Goal: Task Accomplishment & Management: Complete application form

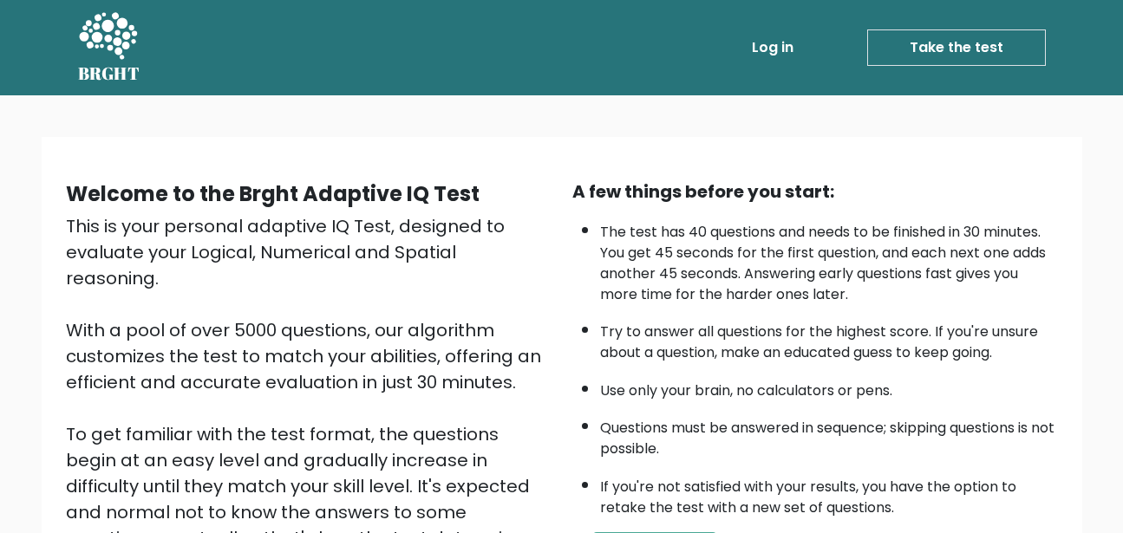
scroll to position [260, 0]
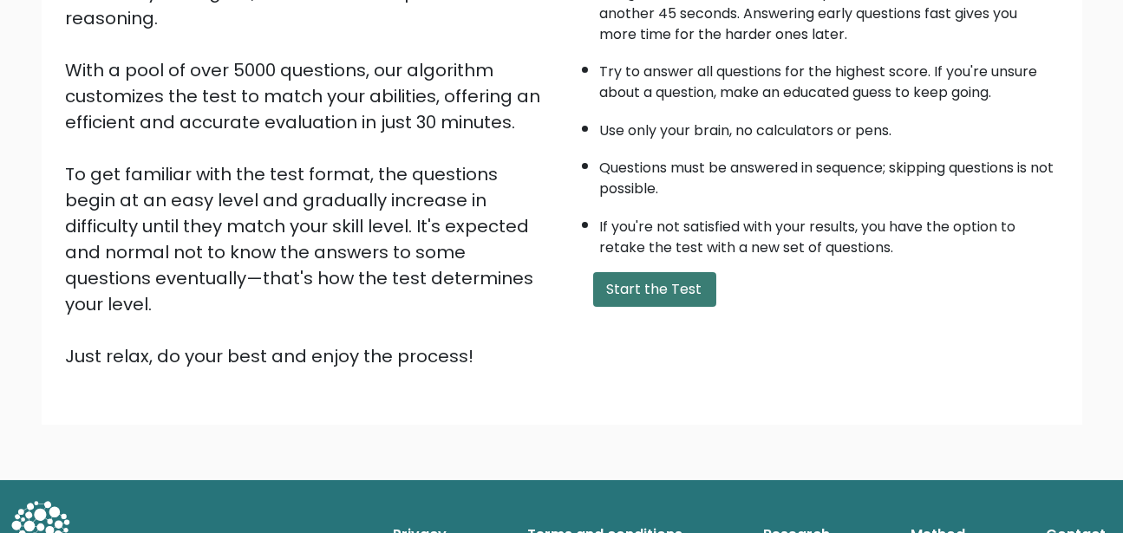
click at [656, 307] on button "Start the Test" at bounding box center [654, 289] width 123 height 35
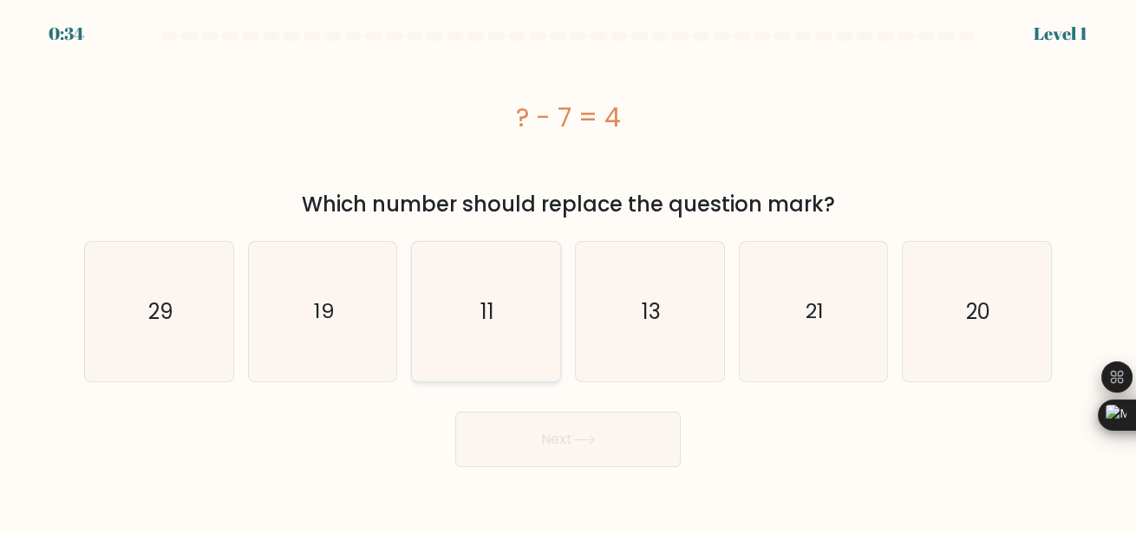
click at [500, 334] on icon "11" at bounding box center [485, 311] width 139 height 139
click at [568, 272] on input "c. 11" at bounding box center [568, 269] width 1 height 4
radio input "true"
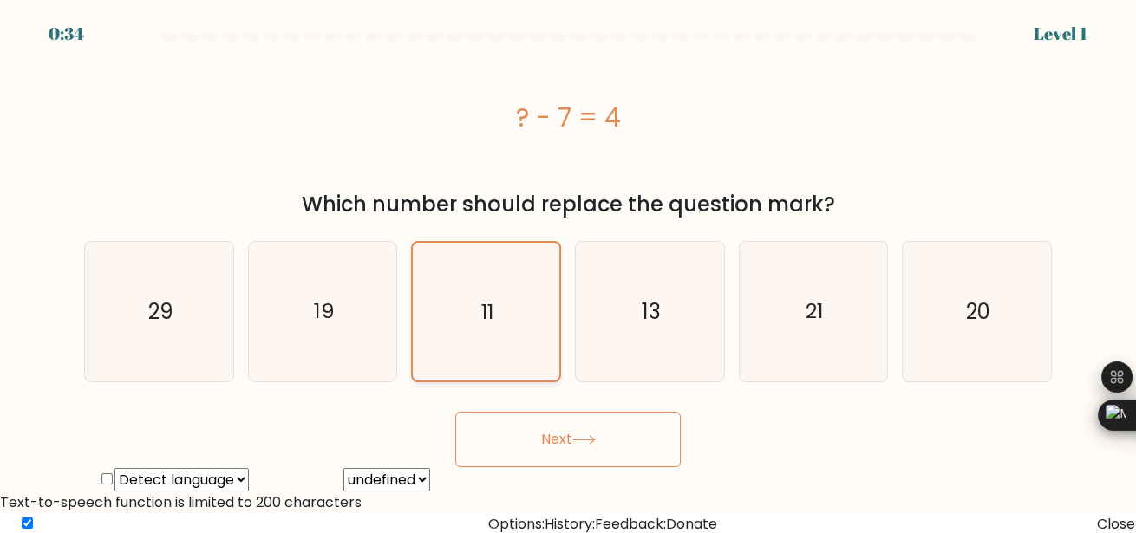
click at [500, 334] on icon "11" at bounding box center [485, 311] width 137 height 137
click at [568, 272] on input "c. 11" at bounding box center [568, 269] width 1 height 4
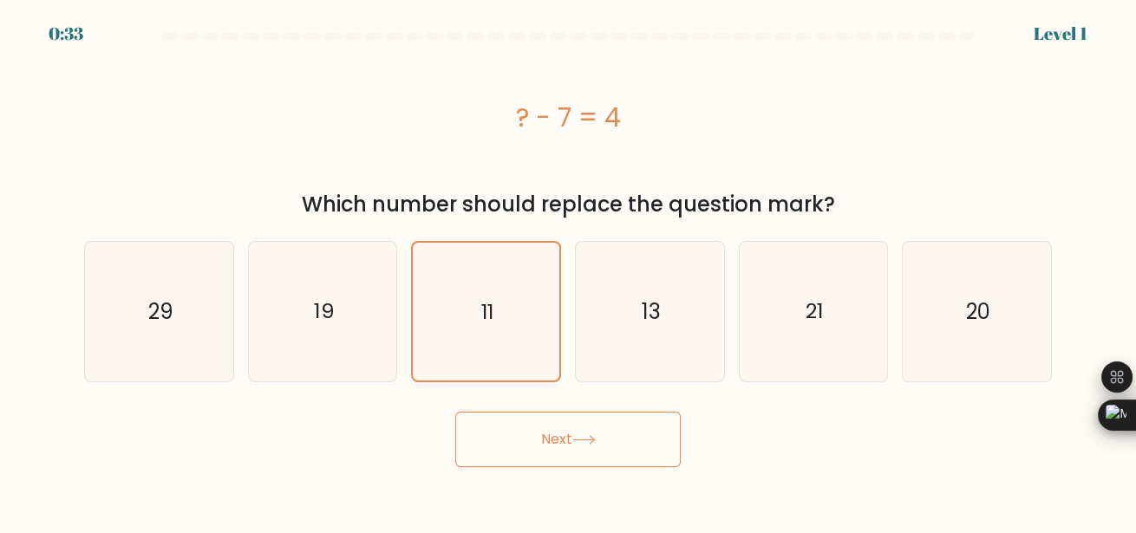
click at [557, 468] on button "Next" at bounding box center [568, 440] width 226 height 56
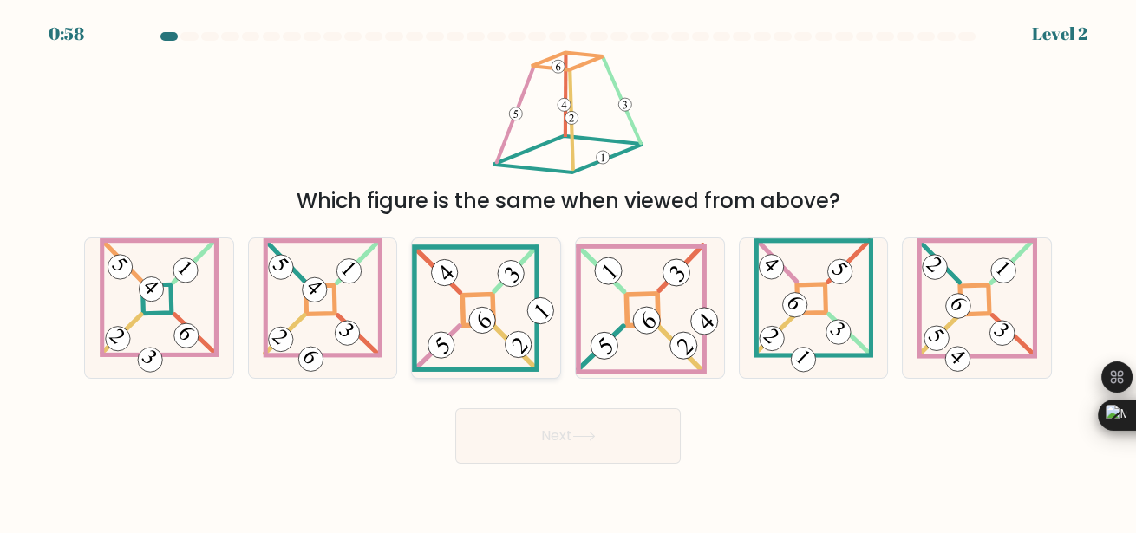
click at [496, 287] on icon at bounding box center [486, 309] width 148 height 128
click at [568, 272] on input "c." at bounding box center [568, 269] width 1 height 4
radio input "true"
click at [547, 422] on button "Next" at bounding box center [568, 437] width 226 height 56
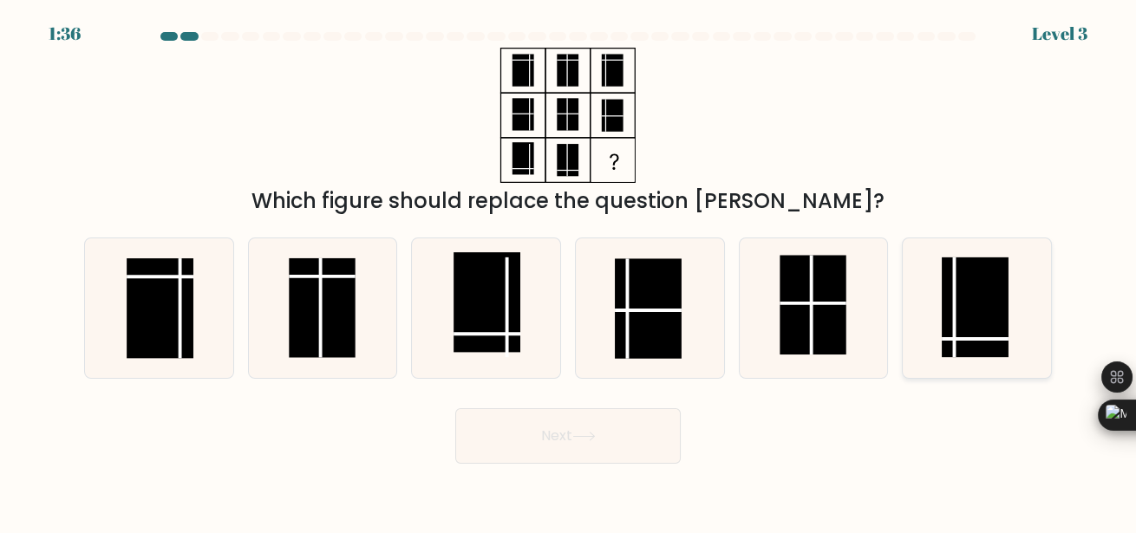
click at [978, 334] on rect at bounding box center [975, 308] width 67 height 100
click at [569, 272] on input "f." at bounding box center [568, 269] width 1 height 4
radio input "true"
click at [591, 439] on icon at bounding box center [584, 437] width 23 height 10
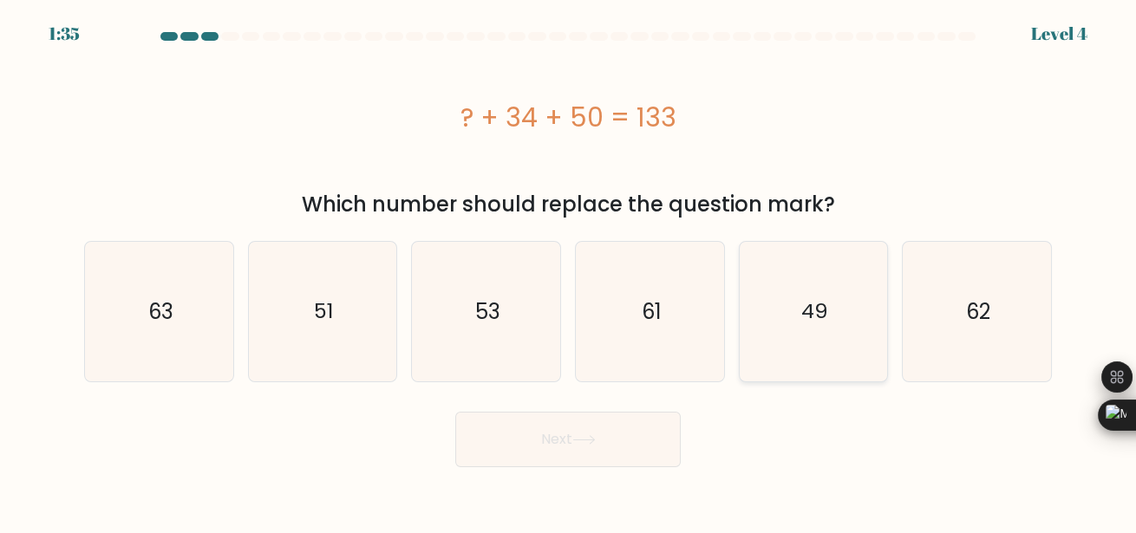
click at [797, 330] on icon "49" at bounding box center [813, 311] width 139 height 139
click at [569, 272] on input "e. 49" at bounding box center [568, 269] width 1 height 4
radio input "true"
click at [633, 449] on button "Next" at bounding box center [568, 440] width 226 height 56
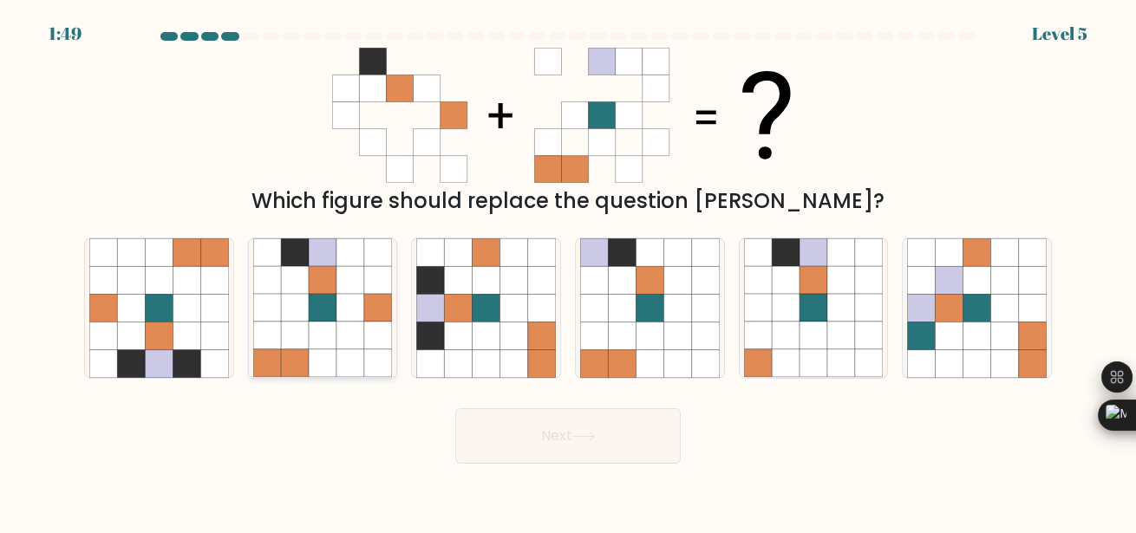
click at [324, 304] on icon at bounding box center [323, 309] width 28 height 28
click at [568, 272] on input "b." at bounding box center [568, 269] width 1 height 4
radio input "true"
click at [548, 455] on button "Next" at bounding box center [568, 437] width 226 height 56
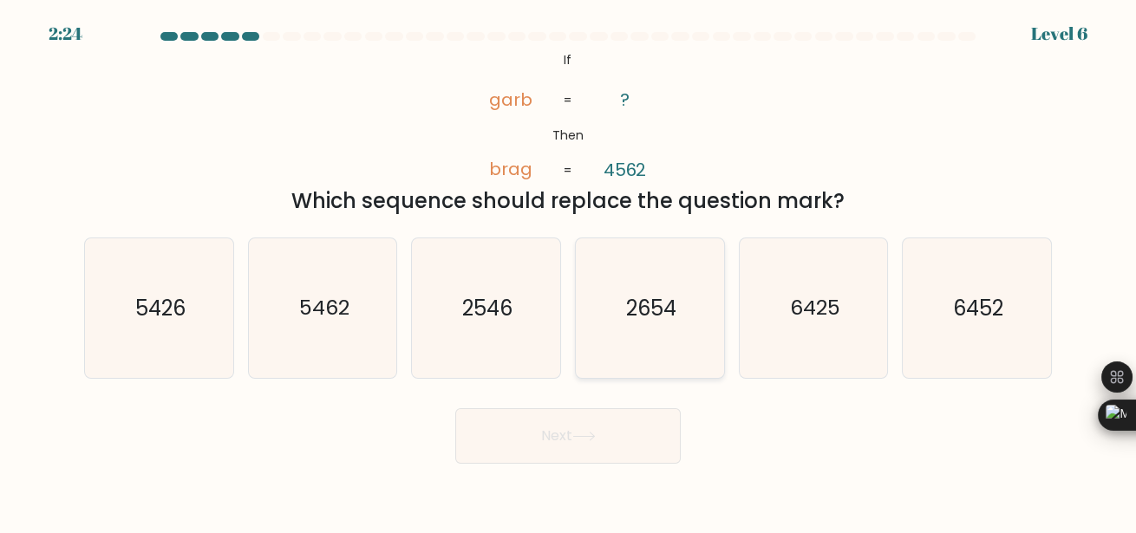
click at [624, 331] on icon "2654" at bounding box center [649, 308] width 139 height 139
click at [569, 272] on input "d. 2654" at bounding box center [568, 269] width 1 height 4
radio input "true"
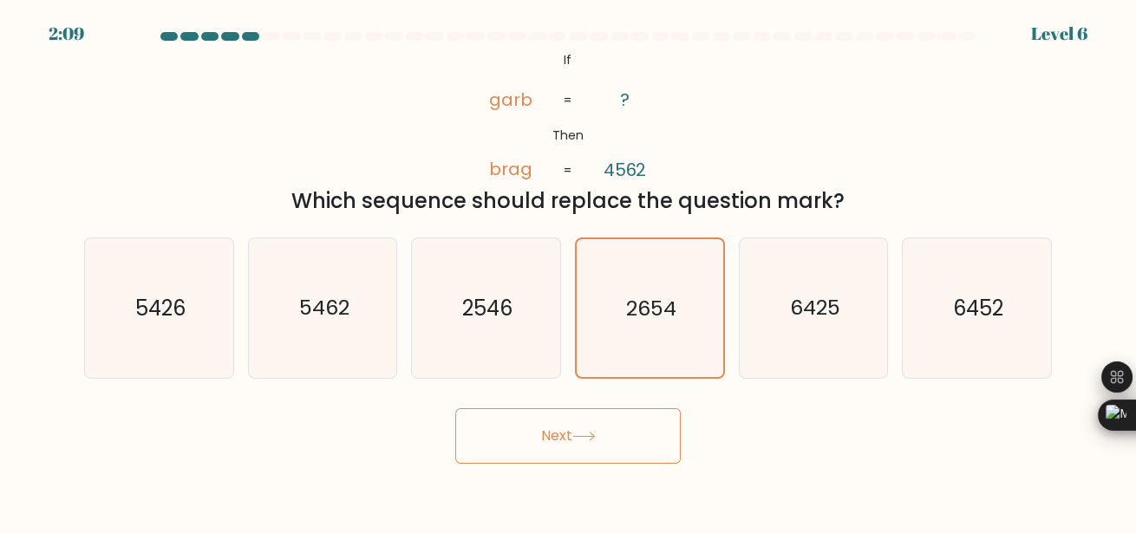
click at [601, 435] on button "Next" at bounding box center [568, 437] width 226 height 56
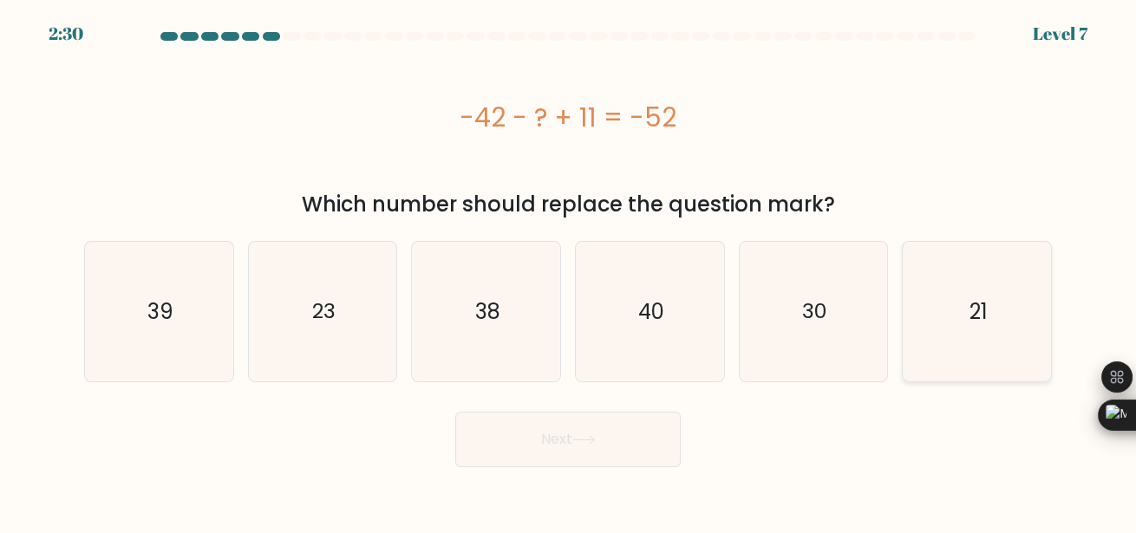
click at [955, 330] on icon "21" at bounding box center [976, 311] width 139 height 139
click at [569, 272] on input "f. 21" at bounding box center [568, 269] width 1 height 4
radio input "true"
click at [609, 442] on button "Next" at bounding box center [568, 440] width 226 height 56
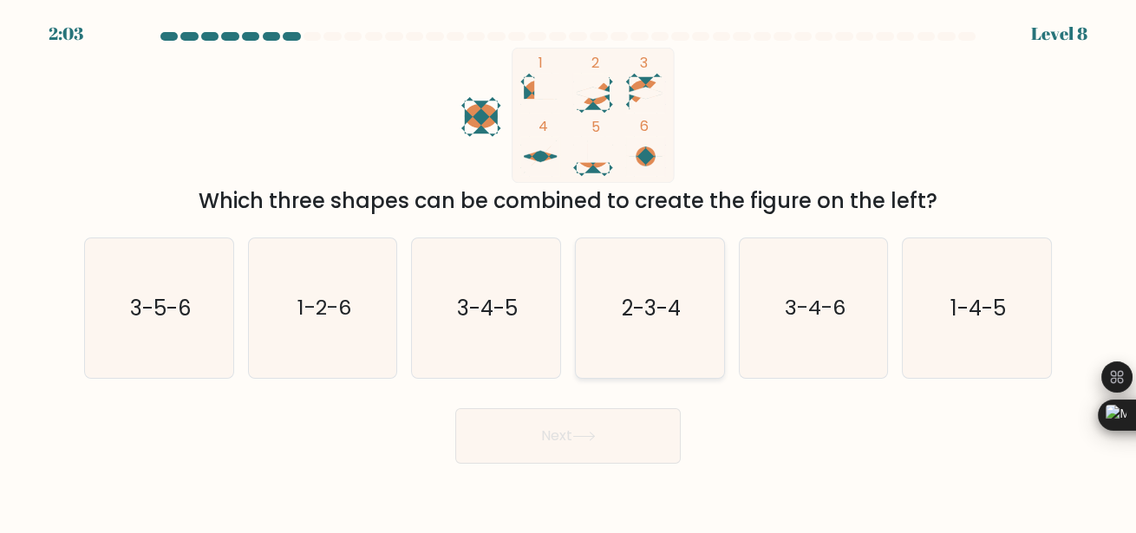
click at [647, 317] on text "2-3-4" at bounding box center [651, 308] width 59 height 29
click at [569, 272] on input "d. 2-3-4" at bounding box center [568, 269] width 1 height 4
radio input "true"
click at [605, 438] on button "Next" at bounding box center [568, 437] width 226 height 56
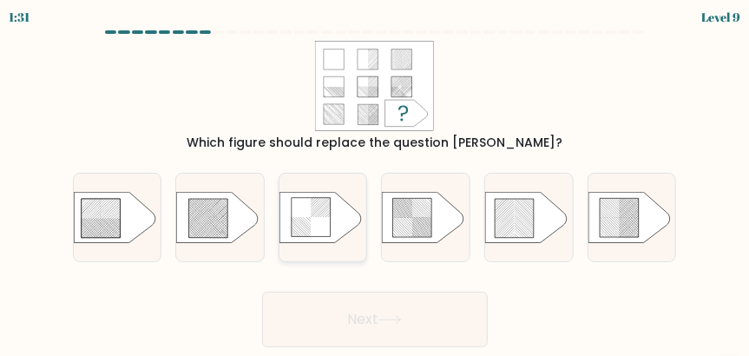
drag, startPoint x: 236, startPoint y: 234, endPoint x: 300, endPoint y: 245, distance: 65.2
click at [241, 239] on icon at bounding box center [220, 217] width 88 height 51
click at [375, 182] on input "b." at bounding box center [375, 180] width 1 height 4
radio input "true"
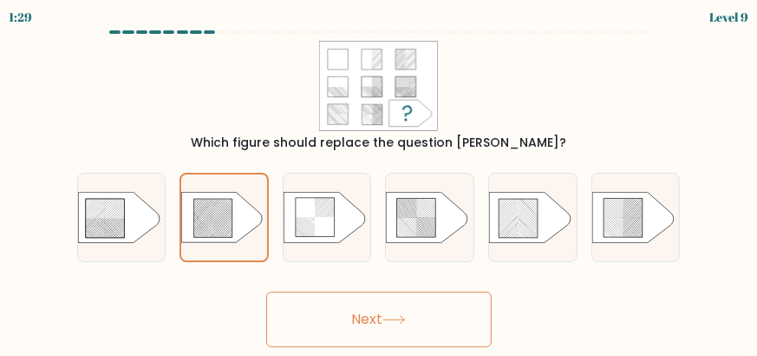
click at [479, 258] on div "a. b. c. d. e. f." at bounding box center [379, 210] width 618 height 103
click at [404, 323] on icon at bounding box center [393, 320] width 21 height 8
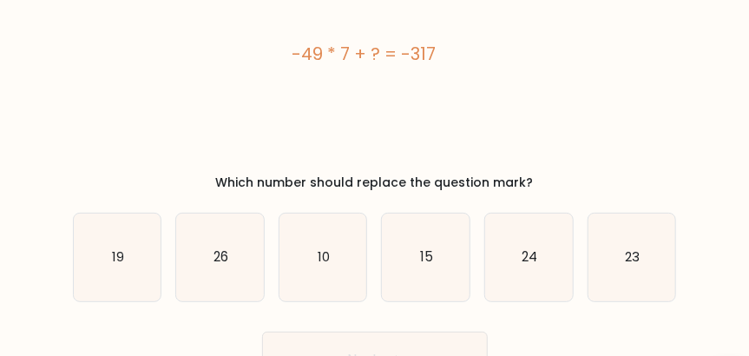
scroll to position [101, 0]
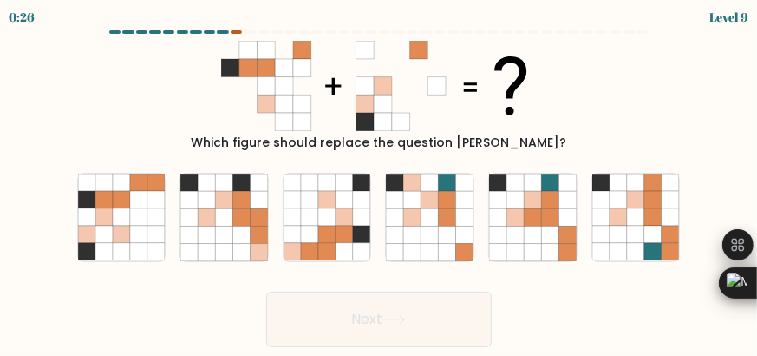
click at [239, 30] on div at bounding box center [237, 31] width 12 height 3
click at [228, 29] on div "0:22 Level 9" at bounding box center [378, 15] width 757 height 30
click at [228, 34] on div at bounding box center [379, 35] width 625 height 10
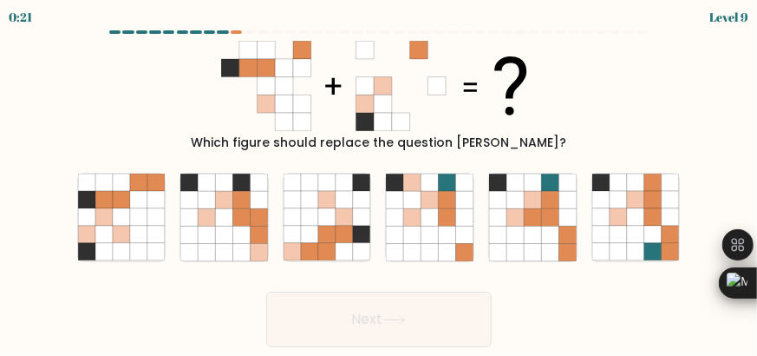
click at [228, 34] on div at bounding box center [379, 35] width 625 height 10
